Goal: Obtain resource: Download file/media

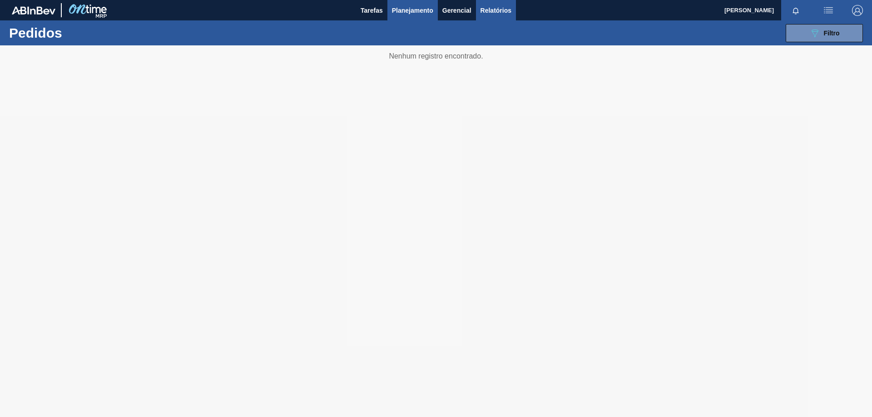
click at [490, 10] on span "Relatórios" at bounding box center [495, 10] width 31 height 11
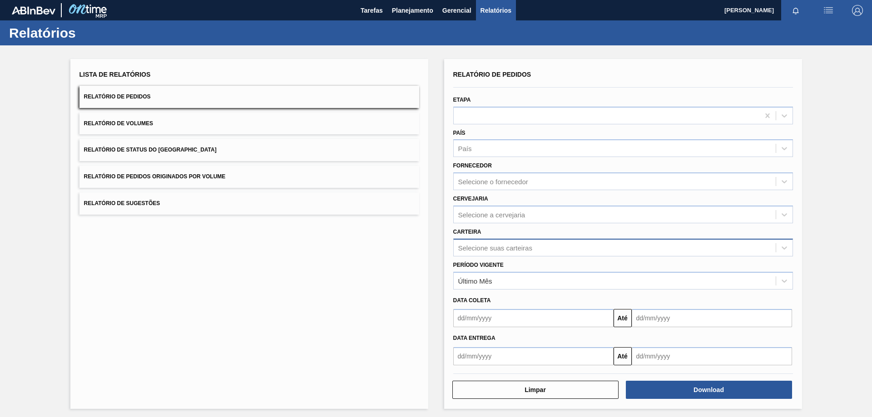
click at [505, 247] on div "Selecione suas carteiras" at bounding box center [495, 248] width 74 height 8
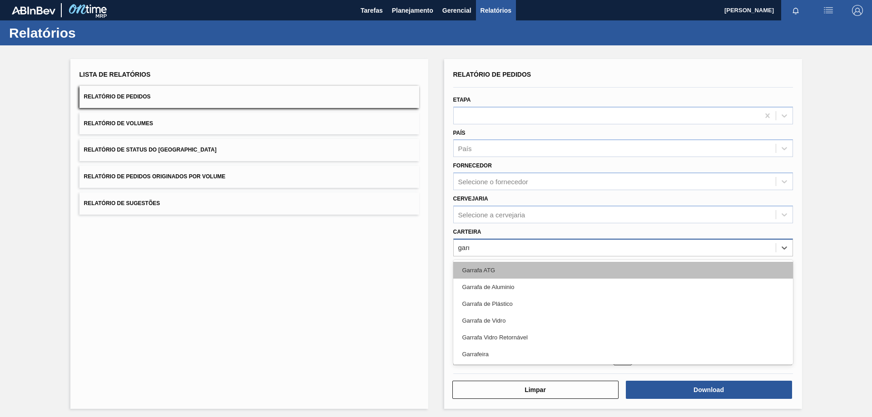
type input "garra"
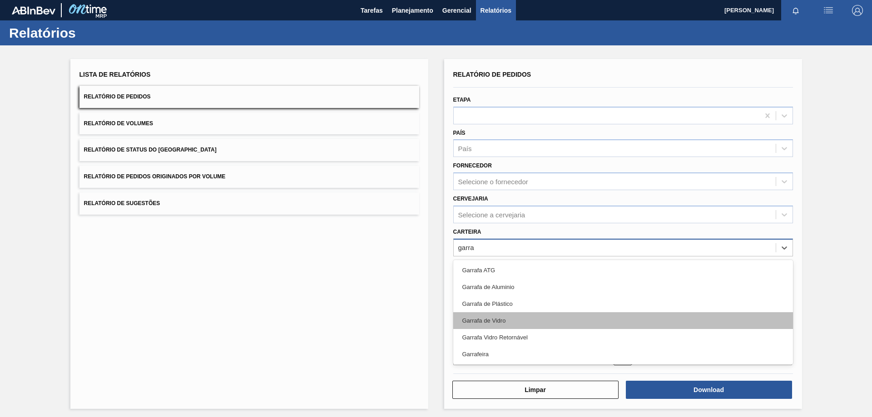
click at [502, 322] on div "Garrafa de Vidro" at bounding box center [623, 320] width 340 height 17
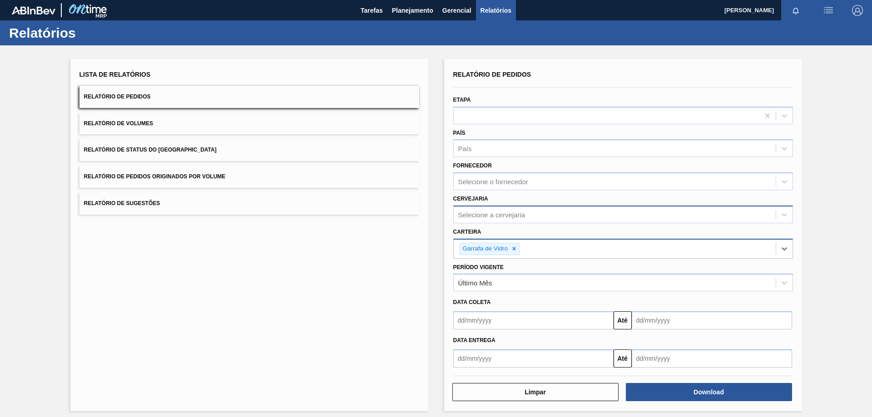
click at [470, 213] on div "Selecione a cervejaria" at bounding box center [491, 215] width 67 height 8
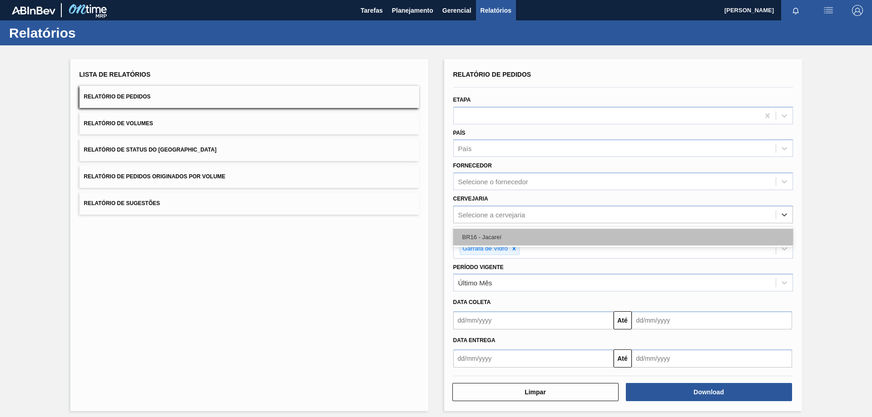
click at [483, 236] on div "BR16 - Jacareí" at bounding box center [623, 237] width 340 height 17
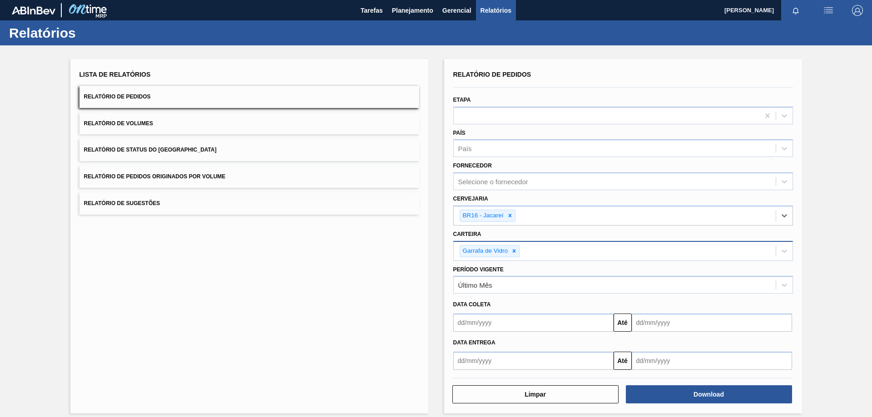
click at [480, 322] on input "text" at bounding box center [533, 323] width 160 height 18
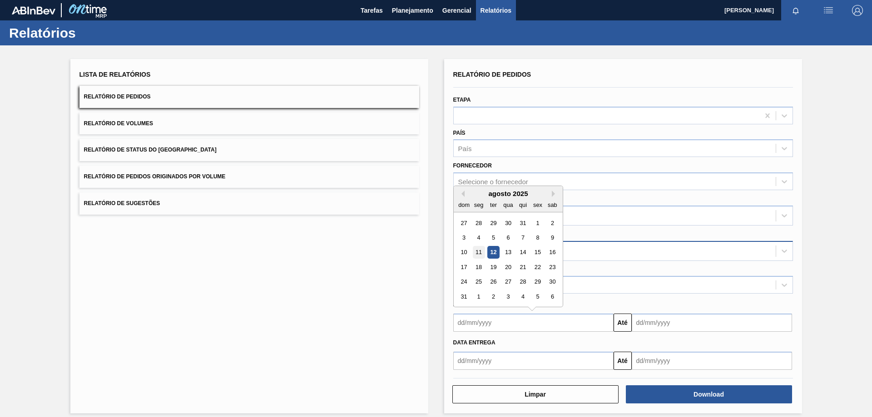
click at [479, 250] on div "11" at bounding box center [478, 253] width 12 height 12
type input "[DATE]"
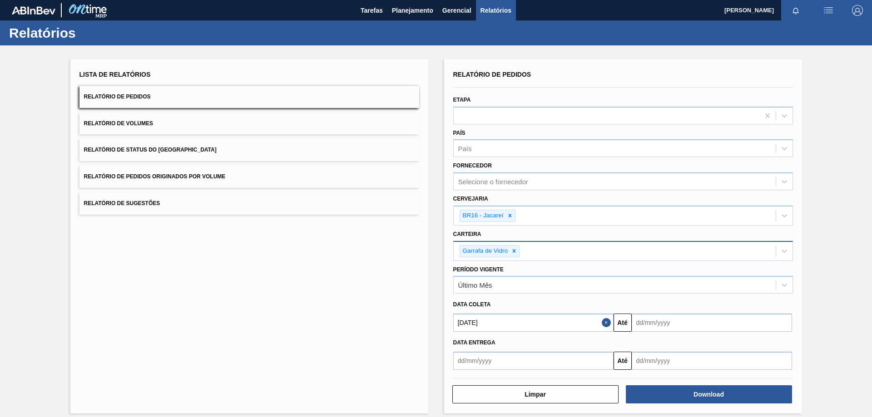
click at [659, 327] on input "text" at bounding box center [712, 323] width 160 height 18
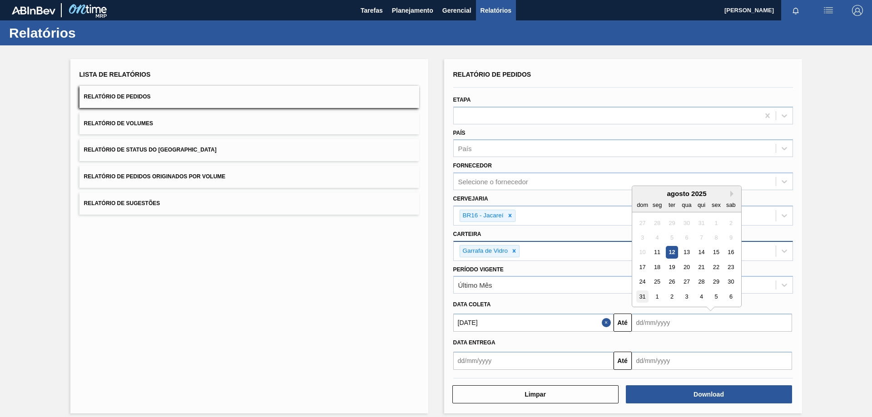
click at [641, 298] on div "31" at bounding box center [642, 297] width 12 height 12
type input "[DATE]"
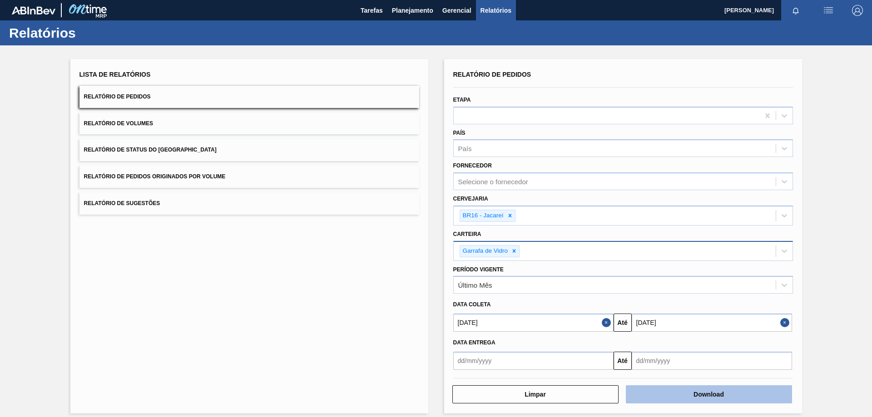
click at [683, 395] on button "Download" at bounding box center [709, 395] width 166 height 18
